Goal: Find specific page/section: Find specific page/section

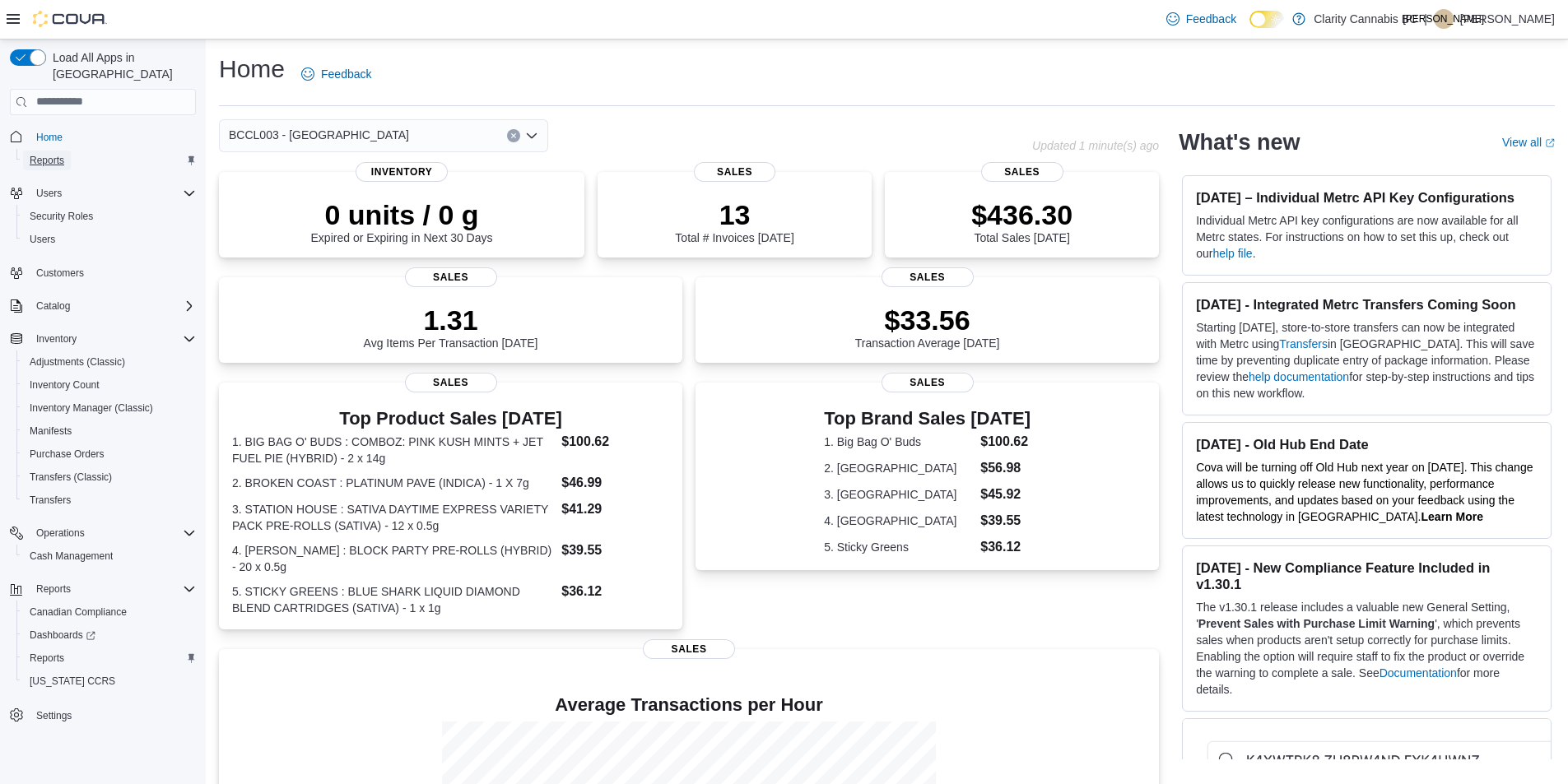
click at [61, 154] on span "Reports" at bounding box center [48, 161] width 35 height 14
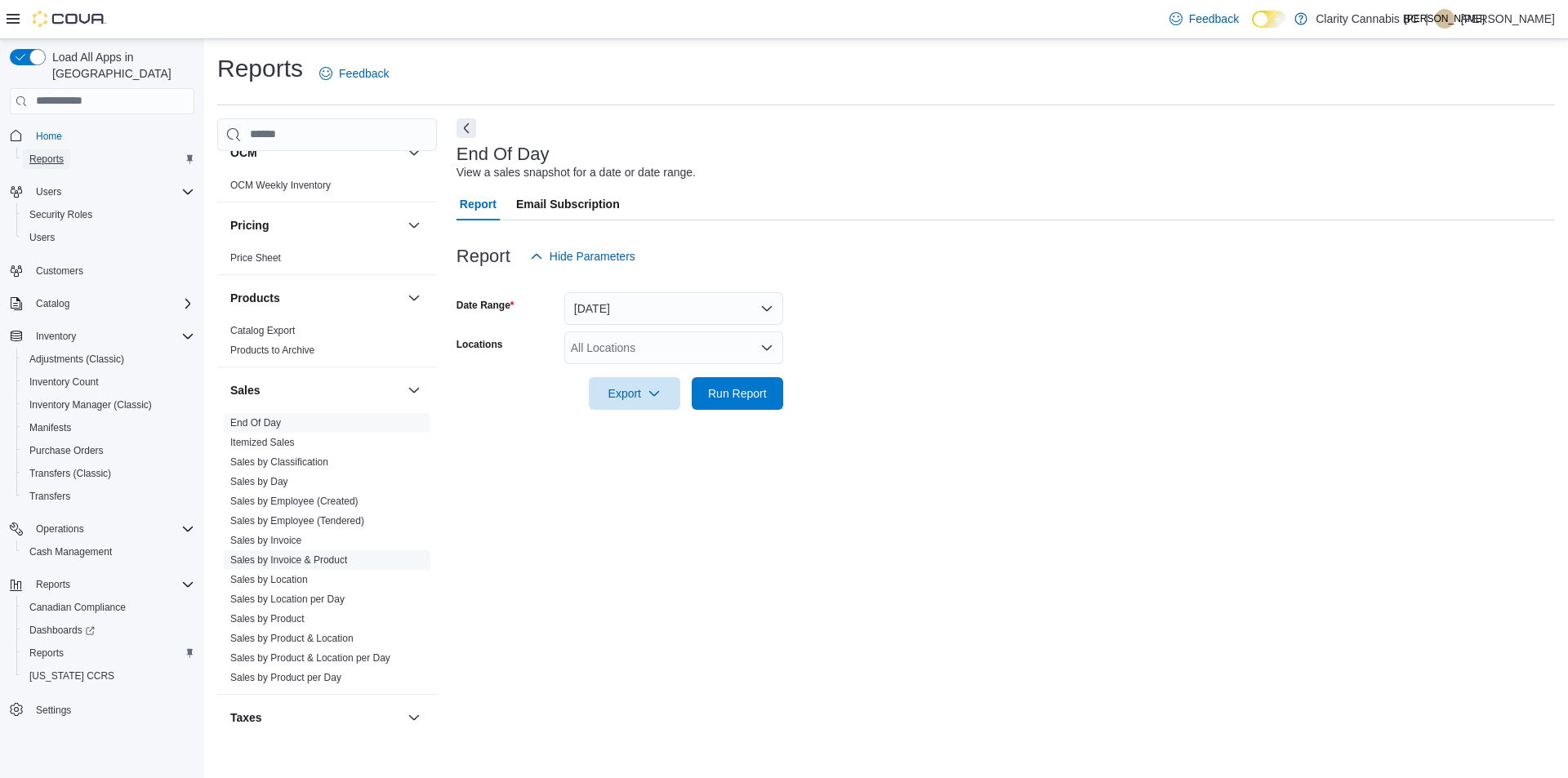
scroll to position [980, 0]
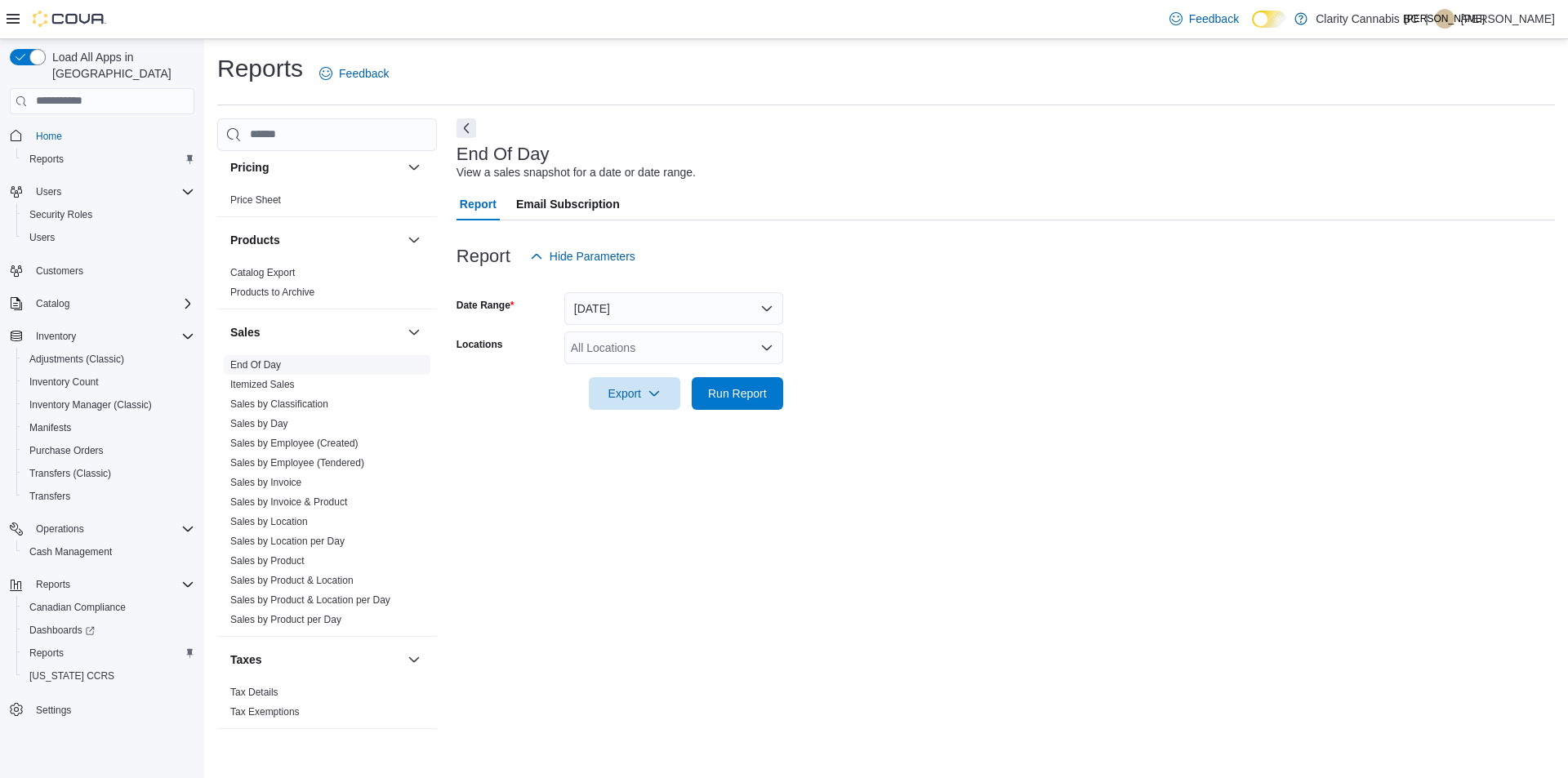
click at [258, 364] on link "End Of Day" at bounding box center [255, 365] width 51 height 12
click at [733, 297] on button "Today" at bounding box center [674, 309] width 219 height 33
